Goal: Information Seeking & Learning: Learn about a topic

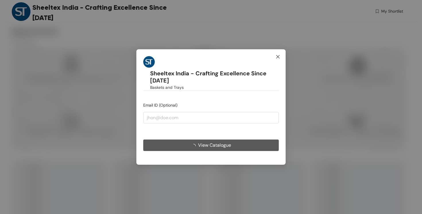
click at [279, 56] on icon "close" at bounding box center [278, 57] width 5 height 5
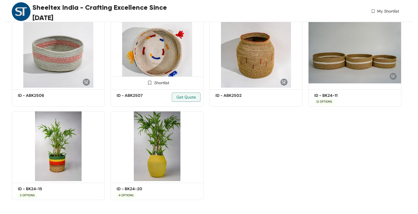
scroll to position [1172, 0]
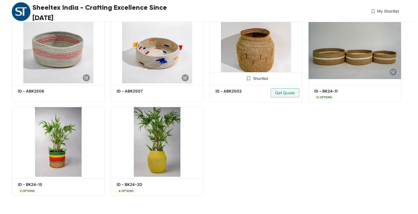
click at [259, 55] on img at bounding box center [255, 48] width 93 height 70
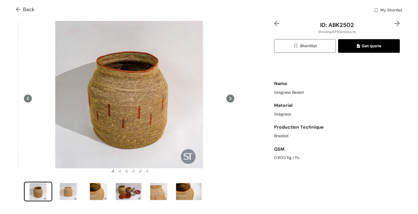
scroll to position [14, 0]
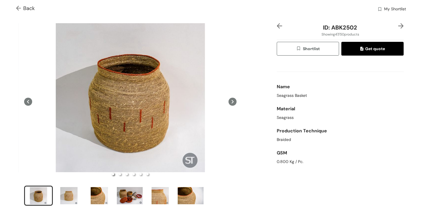
click at [230, 102] on icon at bounding box center [232, 102] width 8 height 8
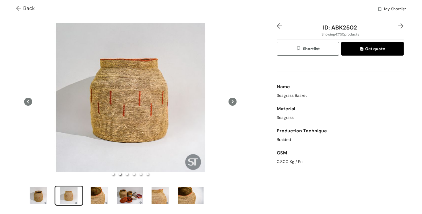
click at [230, 102] on icon at bounding box center [232, 102] width 8 height 8
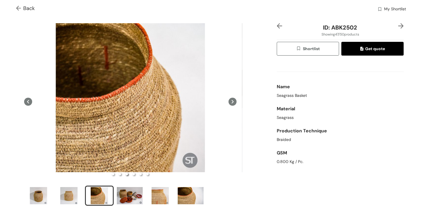
click at [230, 102] on icon at bounding box center [232, 102] width 8 height 8
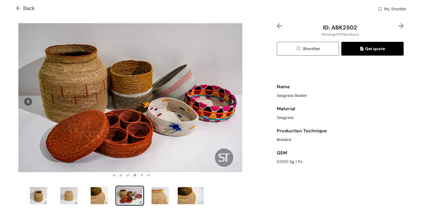
click at [230, 102] on icon at bounding box center [232, 102] width 8 height 8
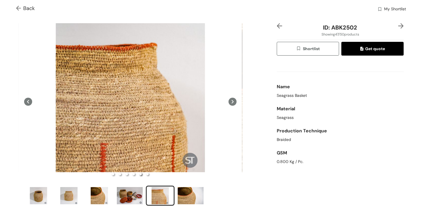
click at [230, 102] on icon at bounding box center [232, 102] width 8 height 8
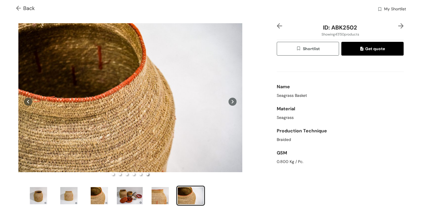
click at [230, 102] on icon at bounding box center [232, 102] width 8 height 8
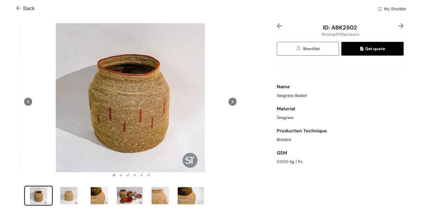
click at [23, 8] on img at bounding box center [19, 9] width 7 height 6
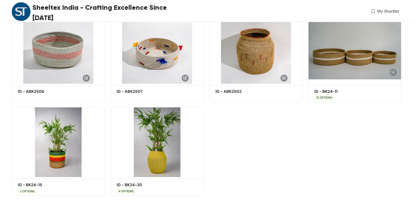
scroll to position [1173, 0]
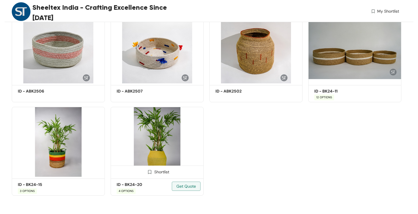
click at [171, 155] on img at bounding box center [157, 142] width 93 height 70
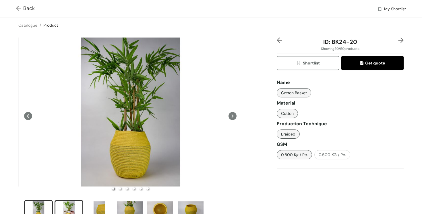
click at [69, 209] on div "slide item 2" at bounding box center [69, 210] width 26 height 17
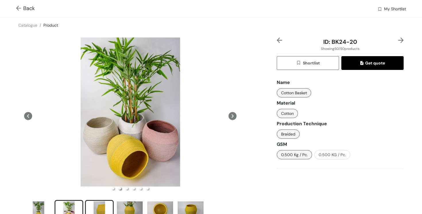
click at [101, 212] on div "slide item 3" at bounding box center [99, 210] width 26 height 17
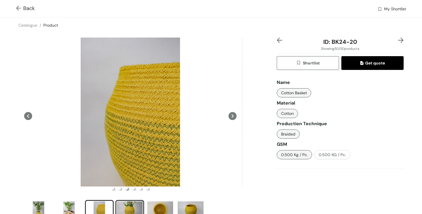
click at [124, 209] on div "slide item 4" at bounding box center [130, 210] width 26 height 17
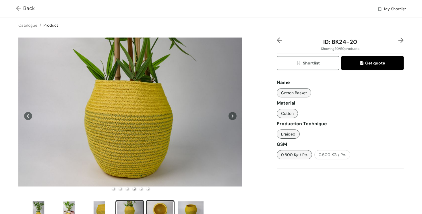
click at [161, 205] on div "slide item 5" at bounding box center [160, 210] width 26 height 17
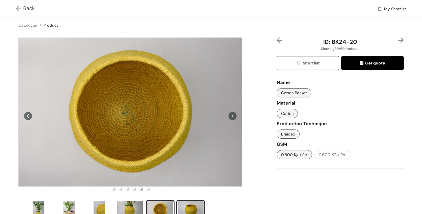
click at [203, 207] on div "slide item 6" at bounding box center [191, 210] width 26 height 17
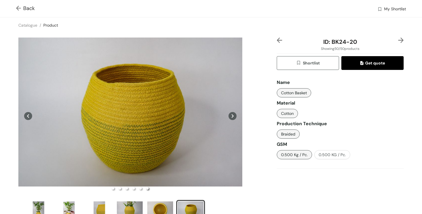
click at [16, 7] on img at bounding box center [19, 9] width 7 height 6
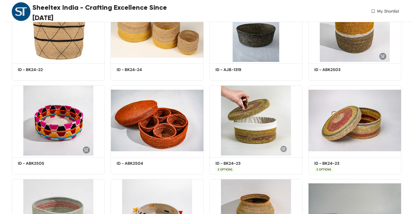
scroll to position [1005, 0]
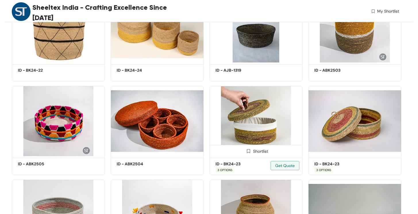
click at [236, 134] on img at bounding box center [255, 121] width 93 height 70
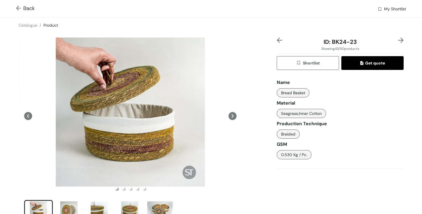
click at [231, 116] on icon at bounding box center [232, 116] width 8 height 8
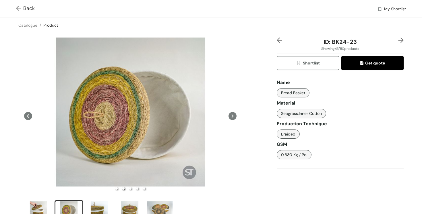
click at [231, 116] on icon at bounding box center [232, 116] width 8 height 8
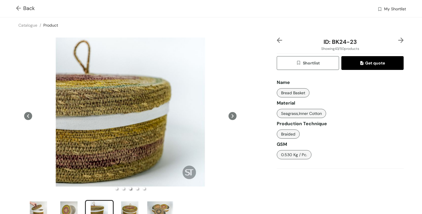
click at [231, 116] on icon at bounding box center [232, 116] width 8 height 8
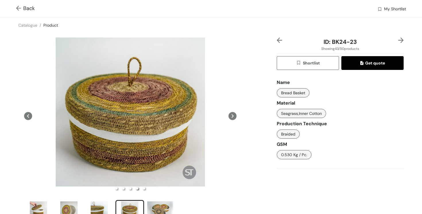
click at [231, 116] on icon at bounding box center [232, 116] width 8 height 8
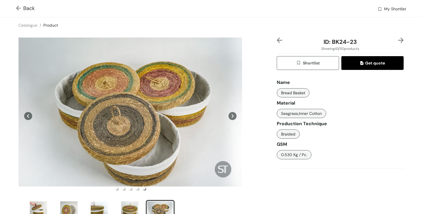
click at [231, 116] on icon at bounding box center [232, 116] width 8 height 8
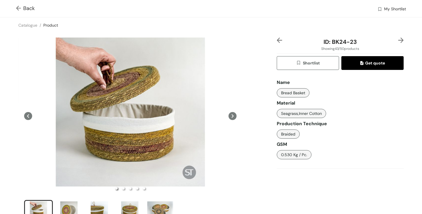
click at [18, 8] on img at bounding box center [19, 9] width 7 height 6
